Goal: Transaction & Acquisition: Purchase product/service

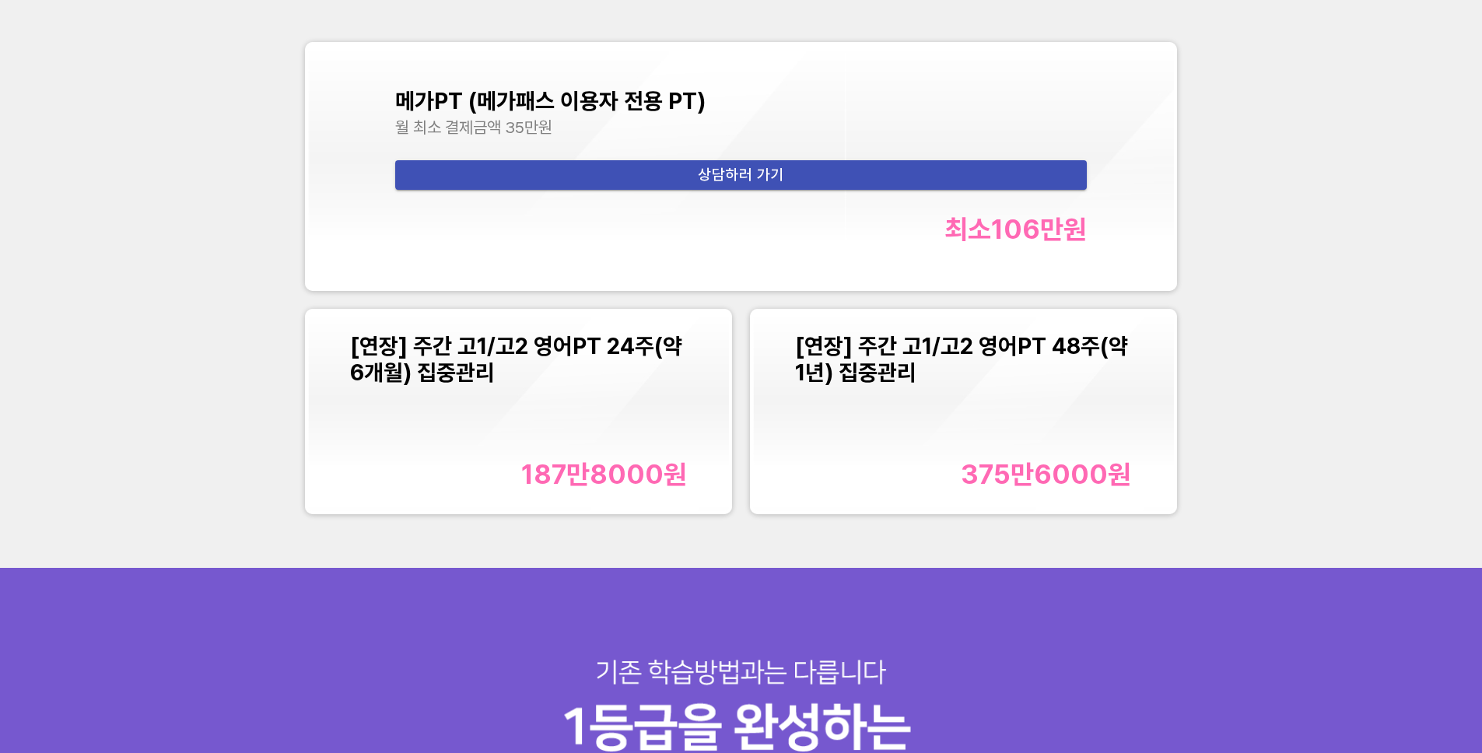
scroll to position [2229, 0]
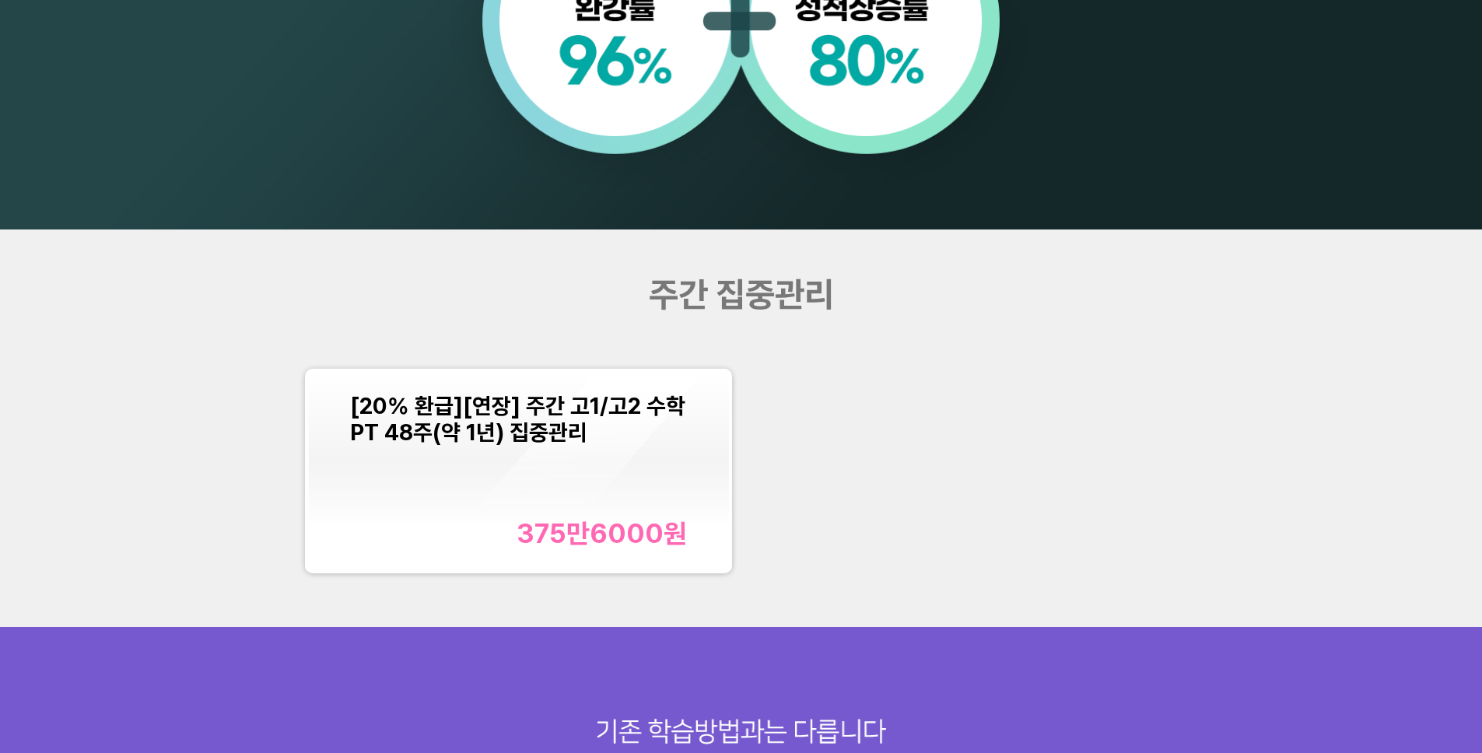
scroll to position [1747, 0]
click at [968, 467] on div "[20% 환급][연장] 주간 고1/고2 수학PT 48주(약 1년) 집중관리 375만6000 원" at bounding box center [740, 470] width 889 height 223
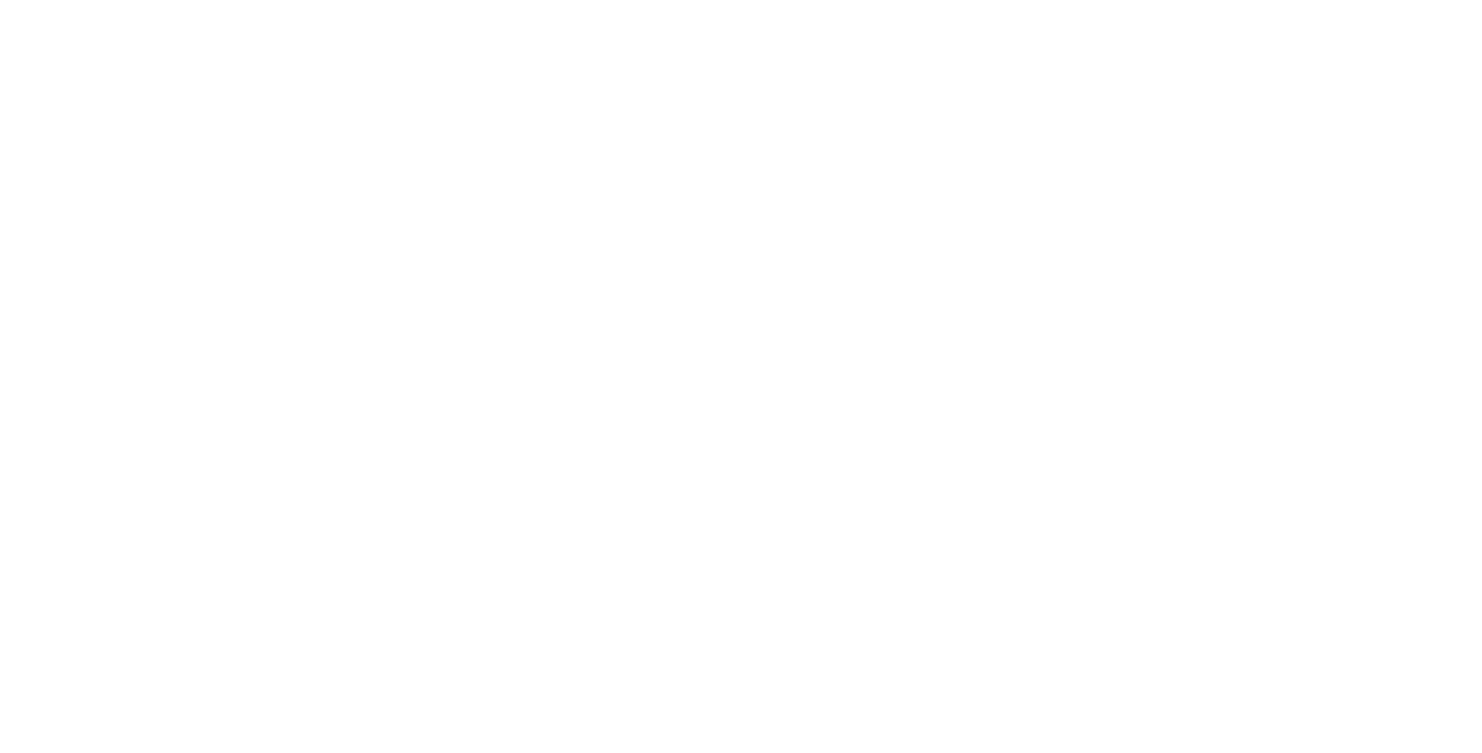
scroll to position [1747, 0]
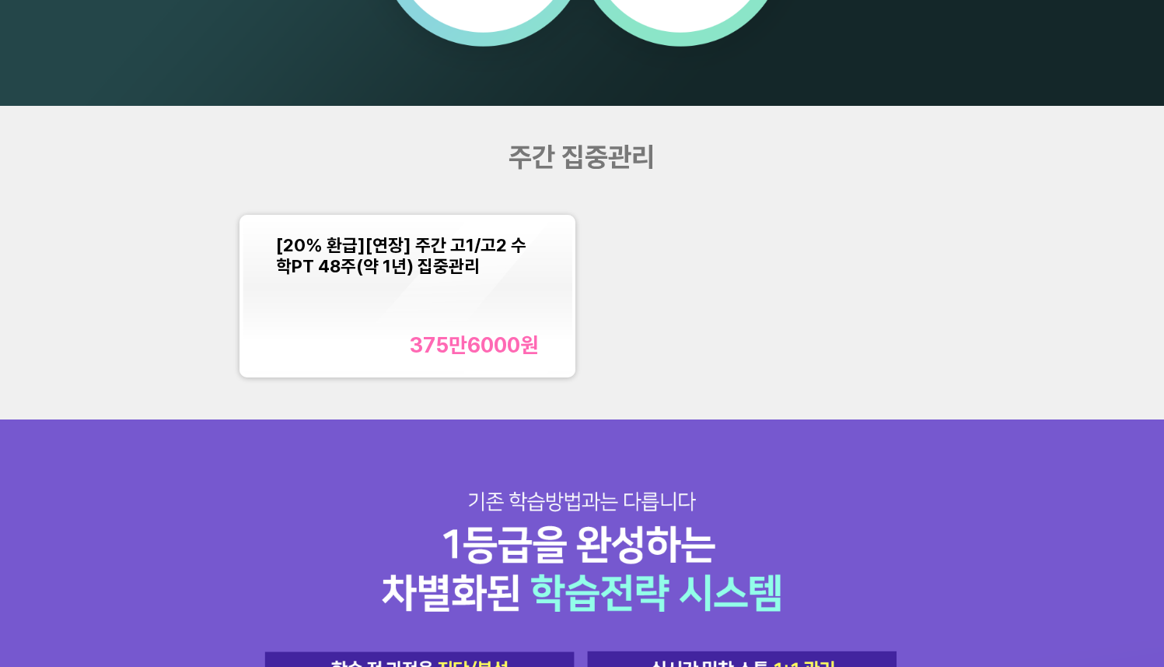
scroll to position [1519, 0]
